Goal: Information Seeking & Learning: Learn about a topic

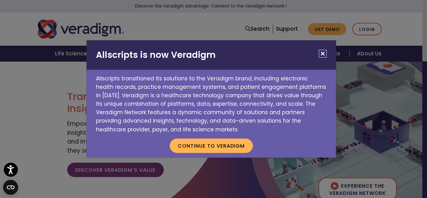
click at [325, 52] on button "Close" at bounding box center [323, 54] width 8 height 8
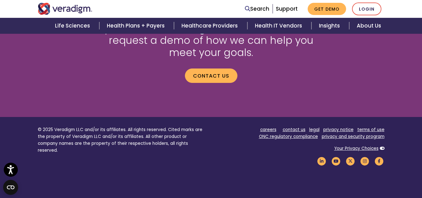
scroll to position [772, 0]
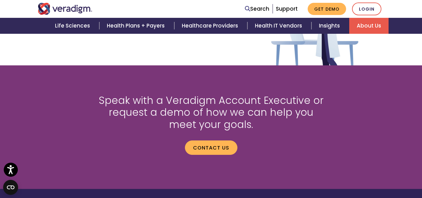
click at [370, 23] on link "About Us" at bounding box center [369, 26] width 39 height 16
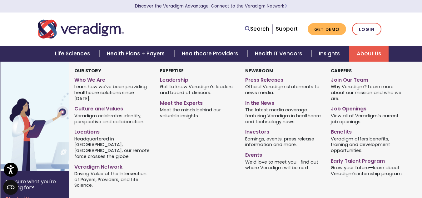
click at [351, 76] on link "Join Our Team" at bounding box center [369, 78] width 76 height 9
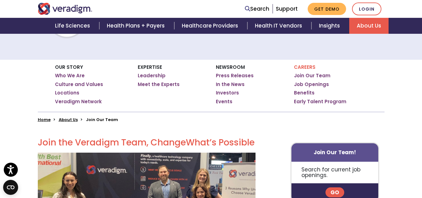
scroll to position [68, 0]
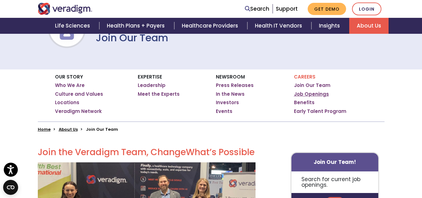
click at [305, 94] on link "Job Openings" at bounding box center [311, 94] width 35 height 6
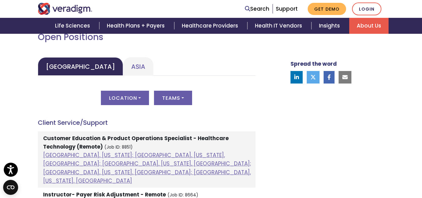
scroll to position [313, 0]
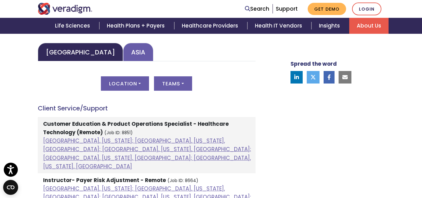
click at [123, 53] on link "Asia" at bounding box center [138, 52] width 30 height 18
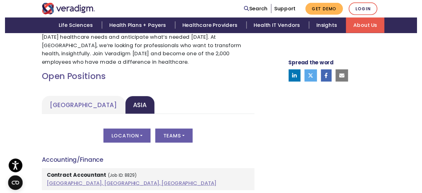
scroll to position [250, 0]
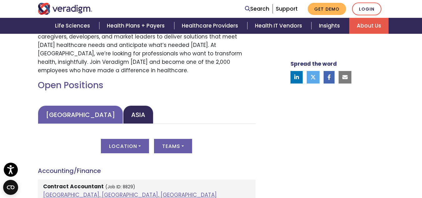
click at [76, 112] on link "United States" at bounding box center [80, 114] width 85 height 18
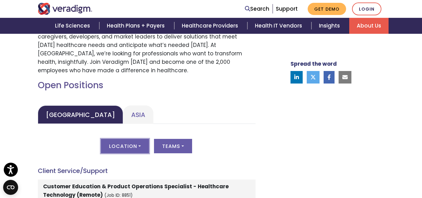
click at [141, 149] on button "Location" at bounding box center [125, 146] width 48 height 14
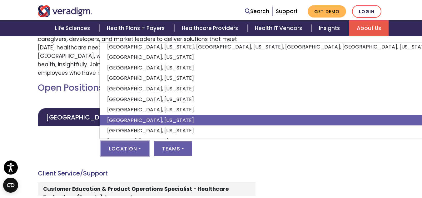
scroll to position [79, 0]
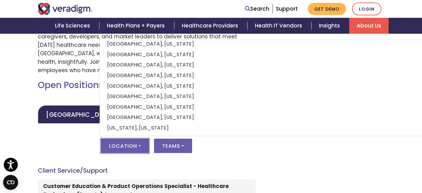
click at [59, 147] on div "Location All Albuquerque, New Mexico; Dallas, Texas, United States; Kansas City…" at bounding box center [147, 150] width 218 height 22
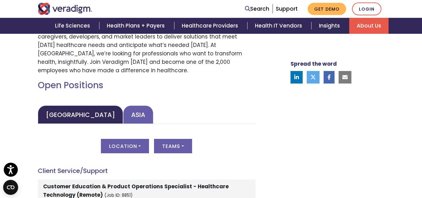
click at [123, 114] on link "Asia" at bounding box center [138, 114] width 30 height 18
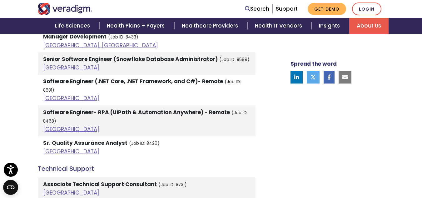
scroll to position [1501, 0]
